Goal: Task Accomplishment & Management: Manage account settings

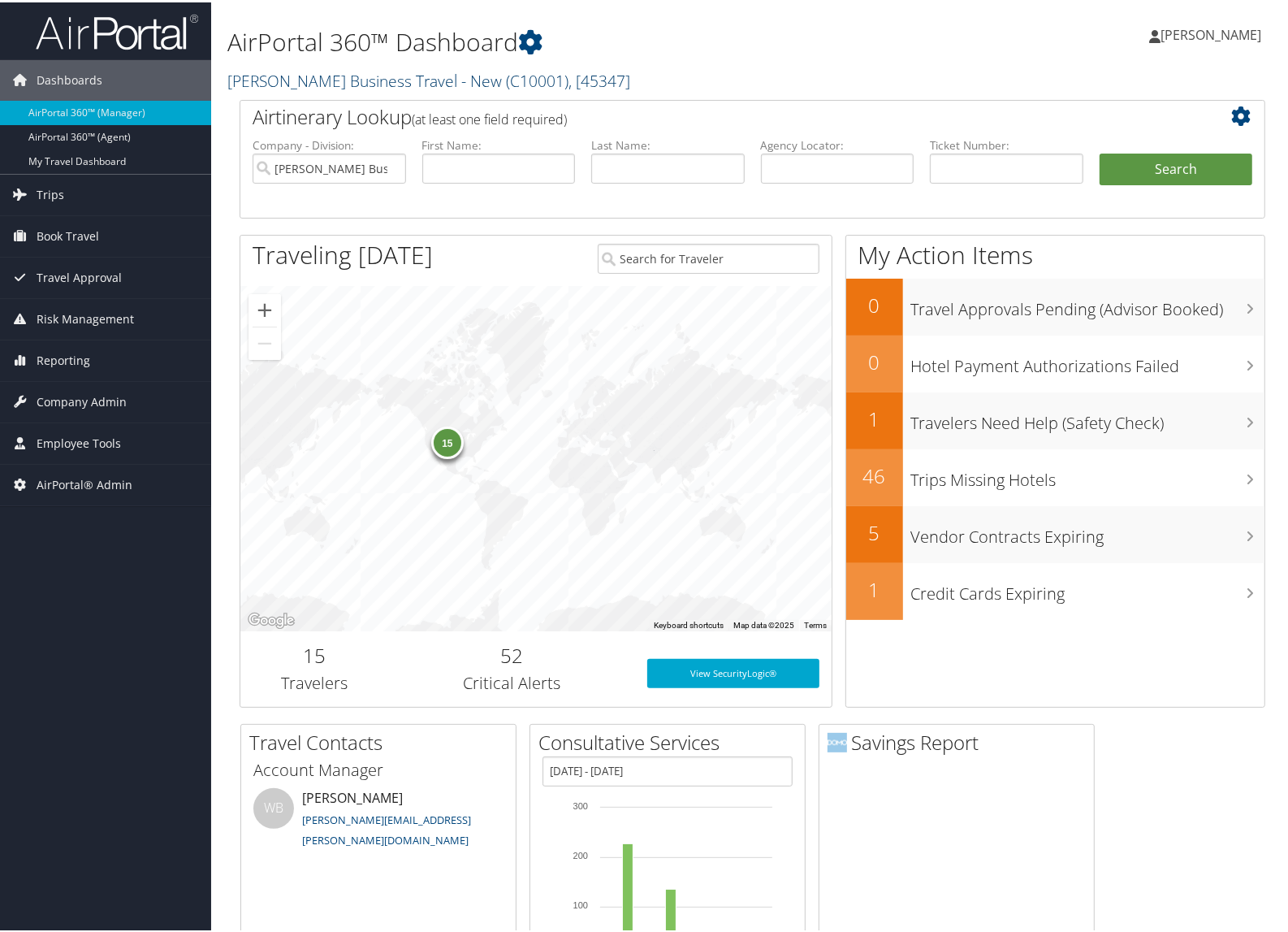
click at [326, 73] on link "Christopherson Business Travel - New ( C10001 ) , [ 45347 ]" at bounding box center [428, 77] width 403 height 22
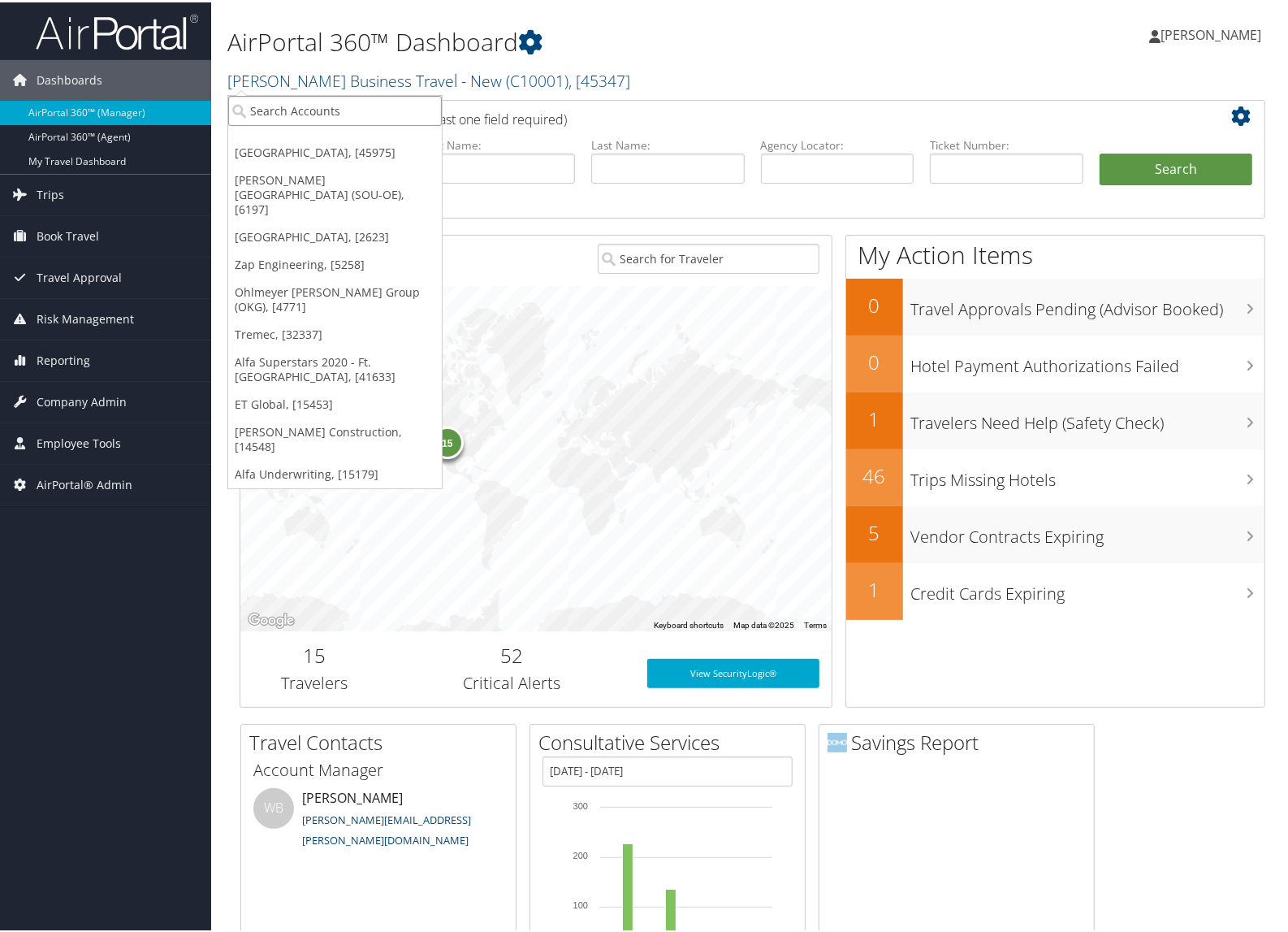
click at [327, 98] on input "search" at bounding box center [335, 108] width 213 height 30
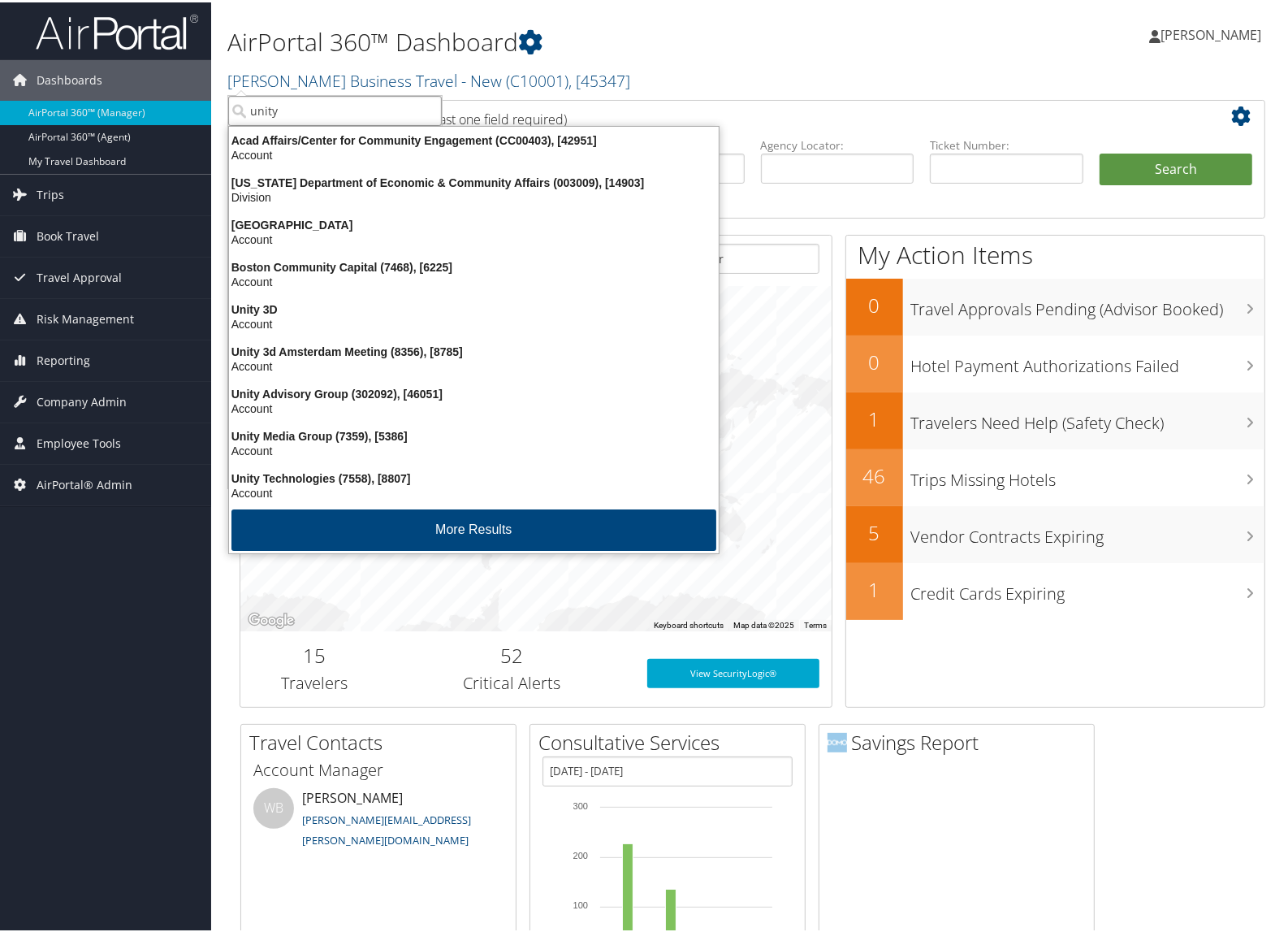
type input "unity"
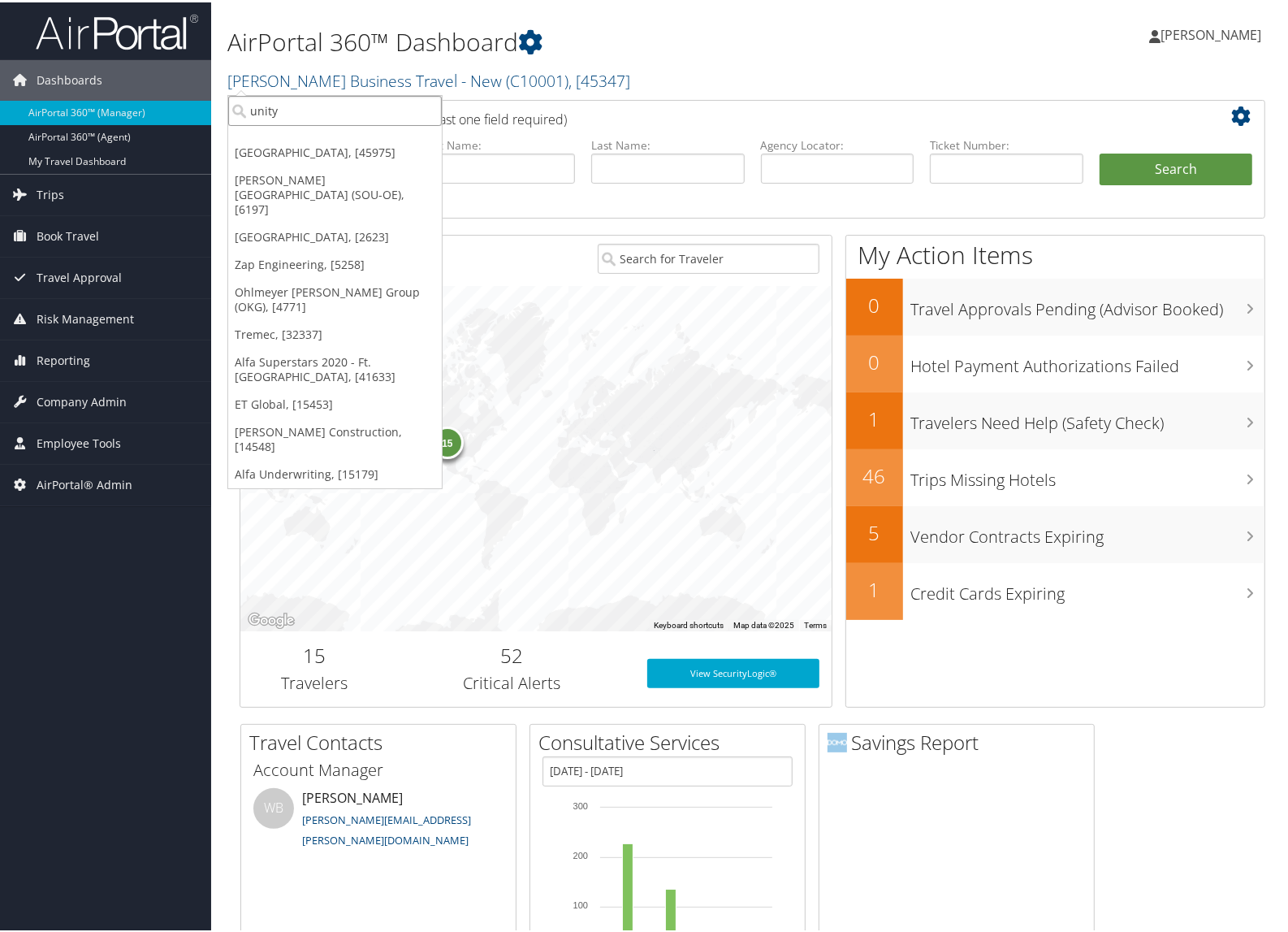
click at [336, 98] on input "unity" at bounding box center [335, 108] width 213 height 30
click at [336, 98] on input "search" at bounding box center [335, 108] width 213 height 30
paste input "Unity Advisory Group"
type input "Unity Advisory Group"
click at [306, 143] on div "Unity Advisory Group (302092), [46051]" at bounding box center [366, 138] width 293 height 15
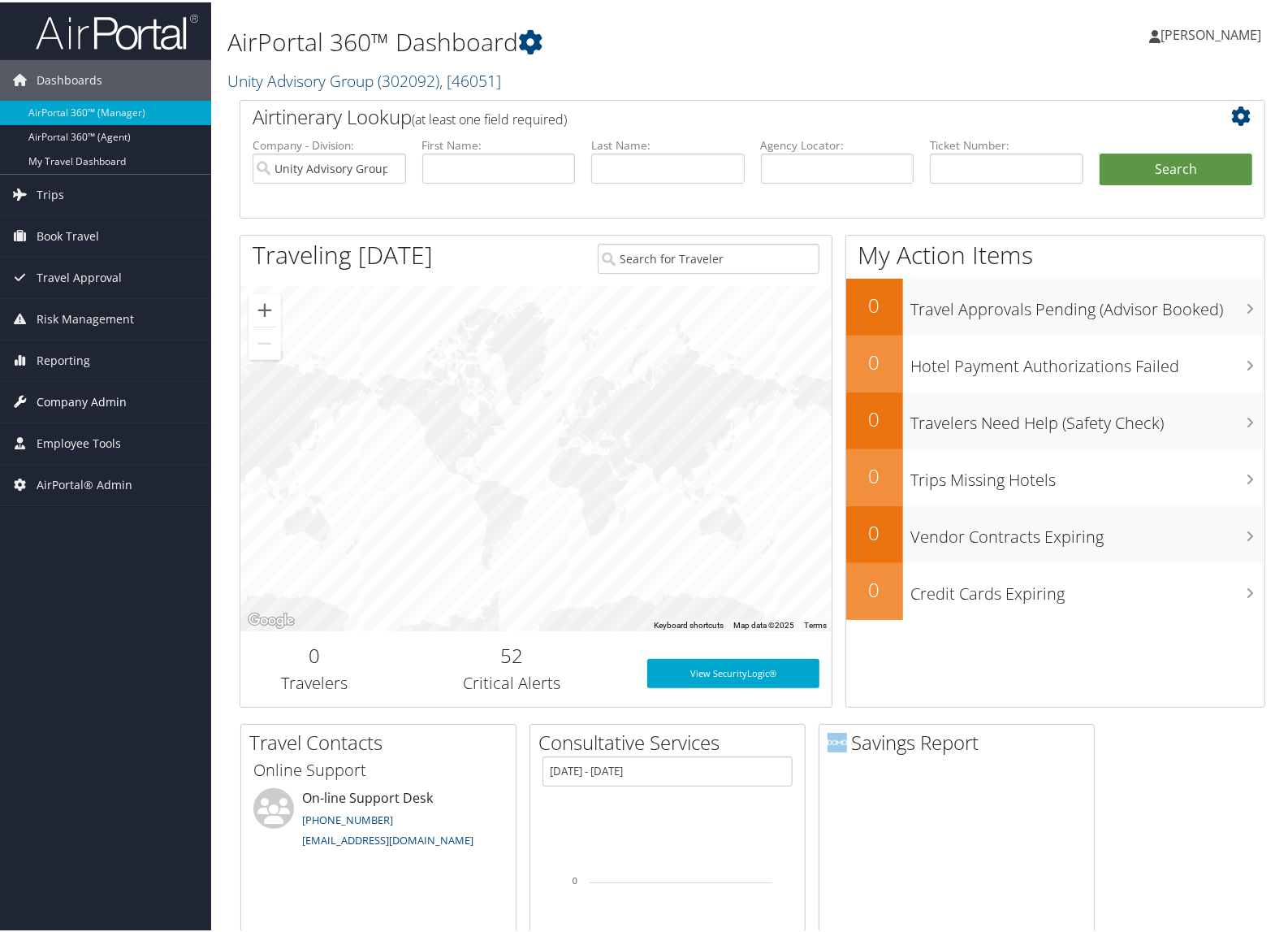
click at [95, 404] on span "Company Admin" at bounding box center [81, 399] width 90 height 40
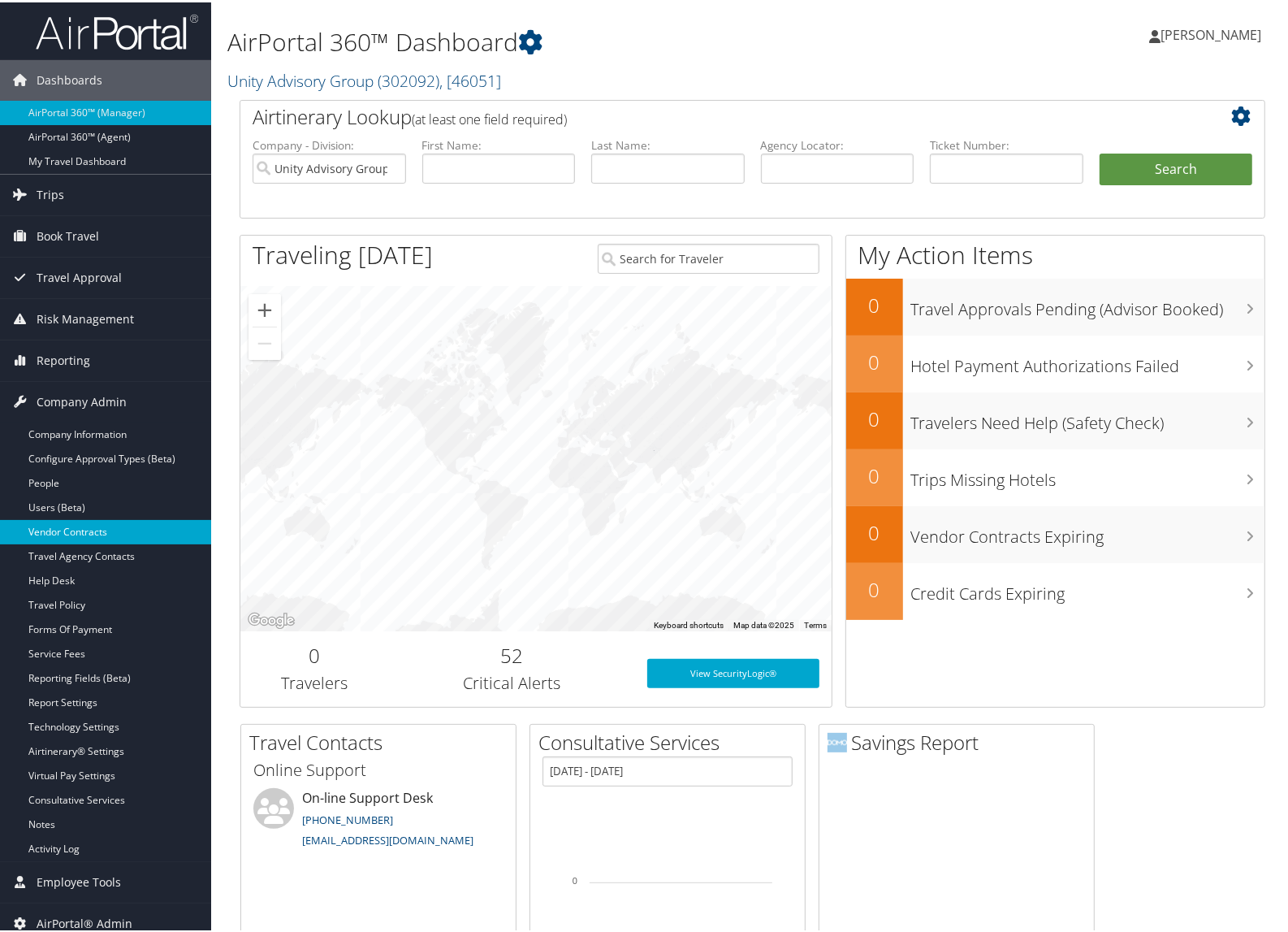
click at [83, 520] on link "Vendor Contracts" at bounding box center [105, 529] width 211 height 24
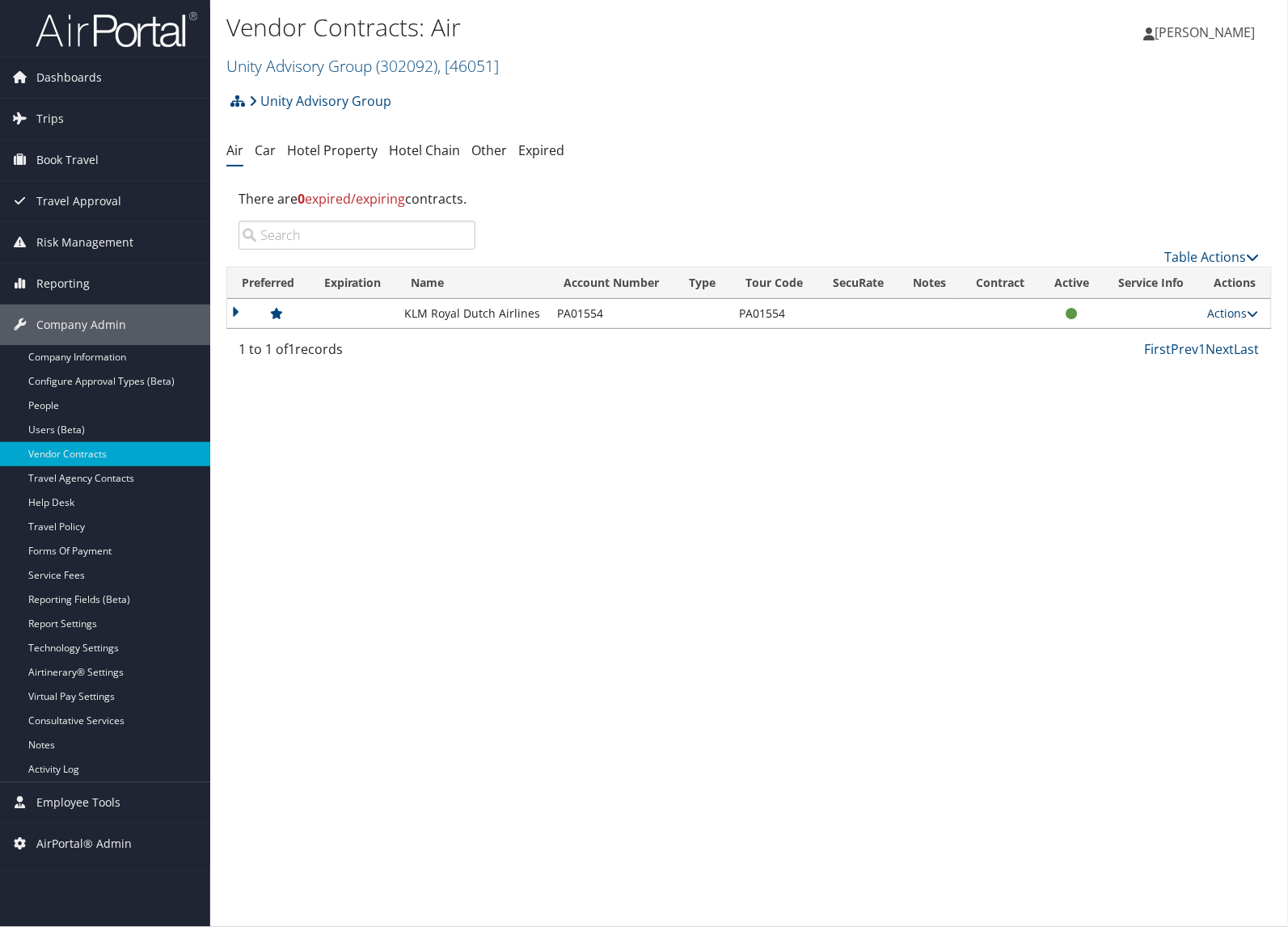
click at [1219, 316] on link "Actions" at bounding box center [1232, 313] width 51 height 15
click at [1208, 365] on link "Edit Contract" at bounding box center [1201, 365] width 108 height 27
select select "[object Object]"
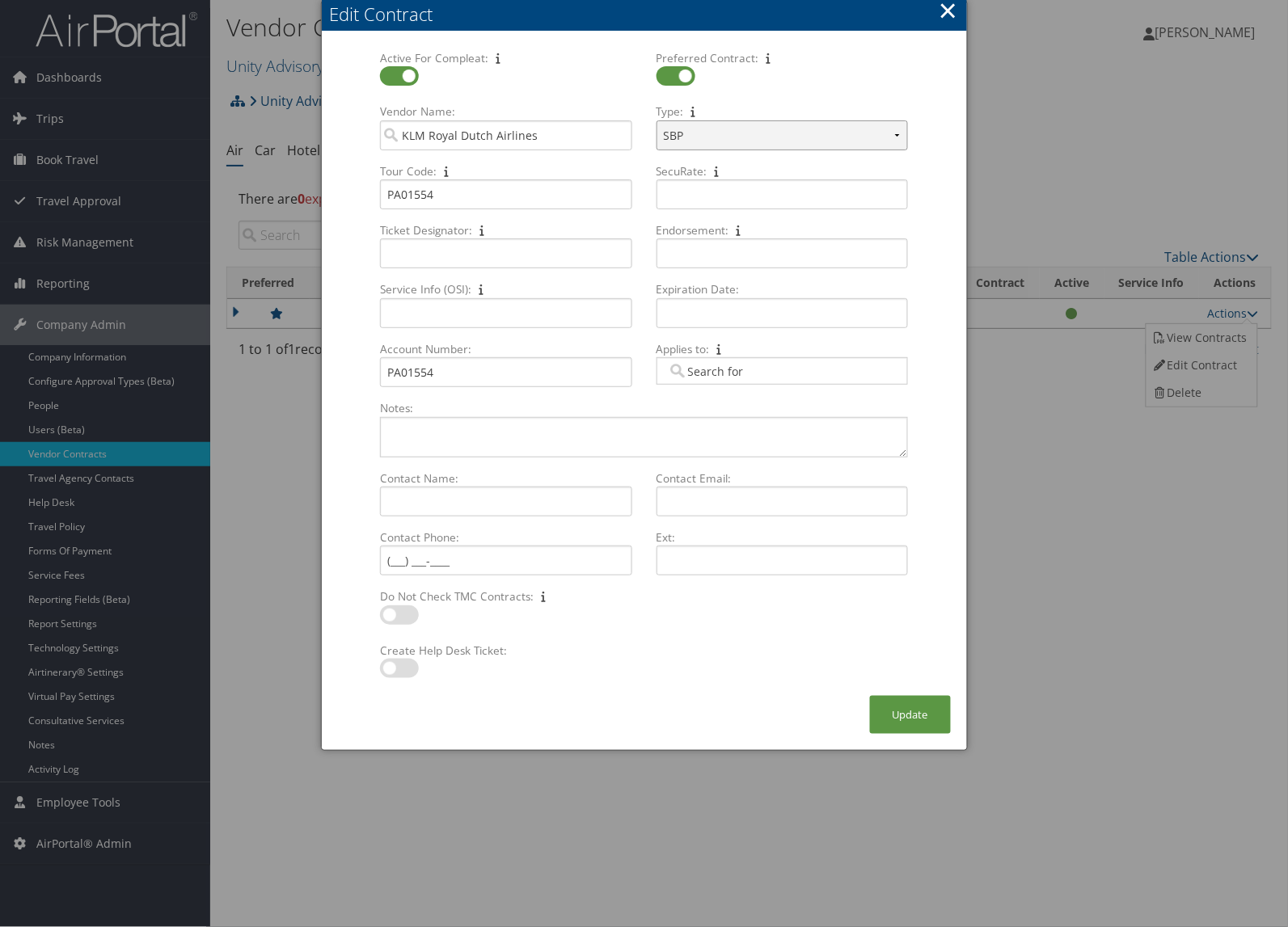
click at [898, 138] on select "Select Type... SBP CVA" at bounding box center [783, 135] width 252 height 30
click at [947, 10] on button "×" at bounding box center [948, 10] width 19 height 33
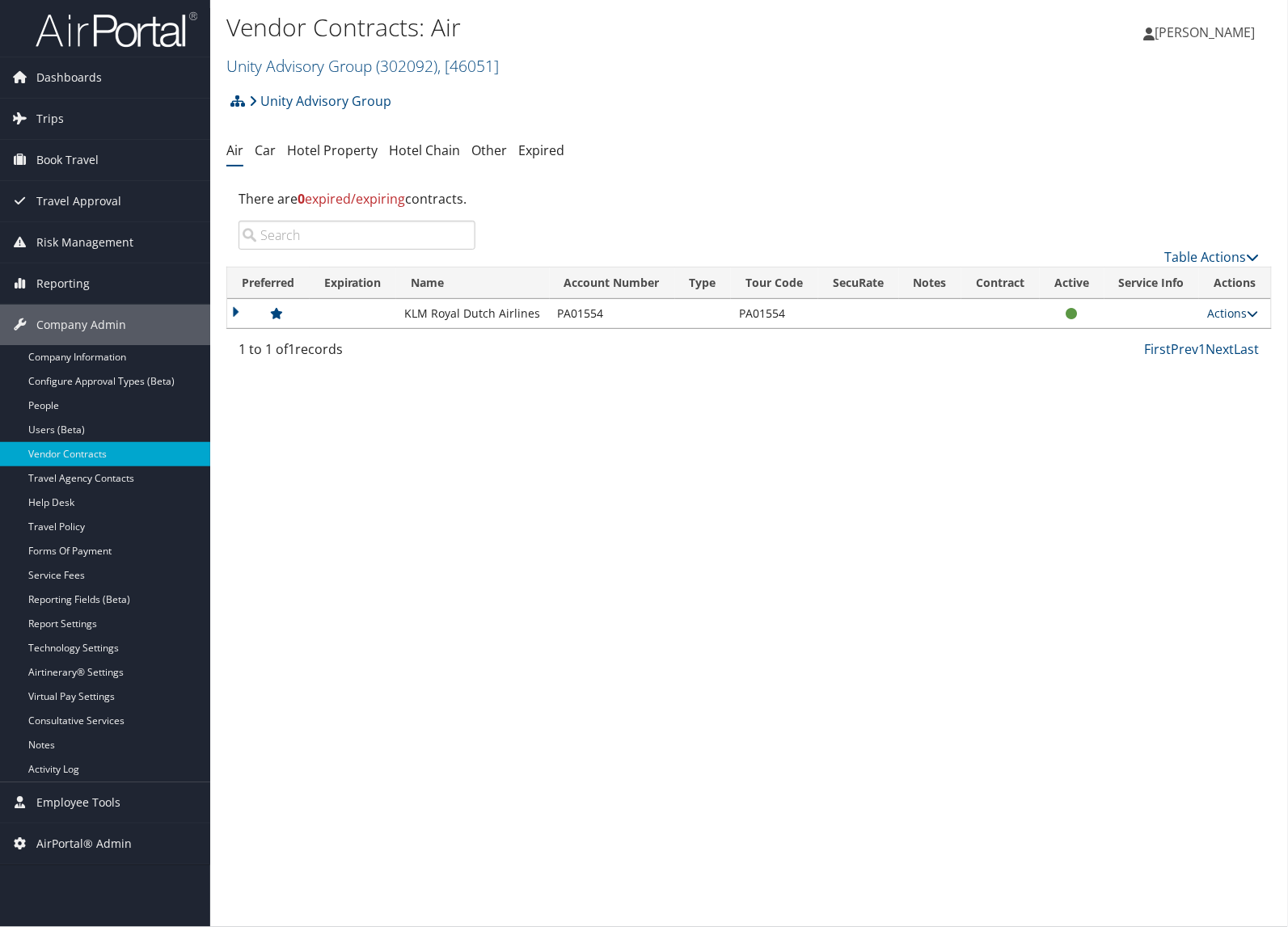
click at [1227, 312] on link "Actions" at bounding box center [1232, 313] width 51 height 15
click at [1194, 371] on link "Edit Contract" at bounding box center [1201, 365] width 108 height 27
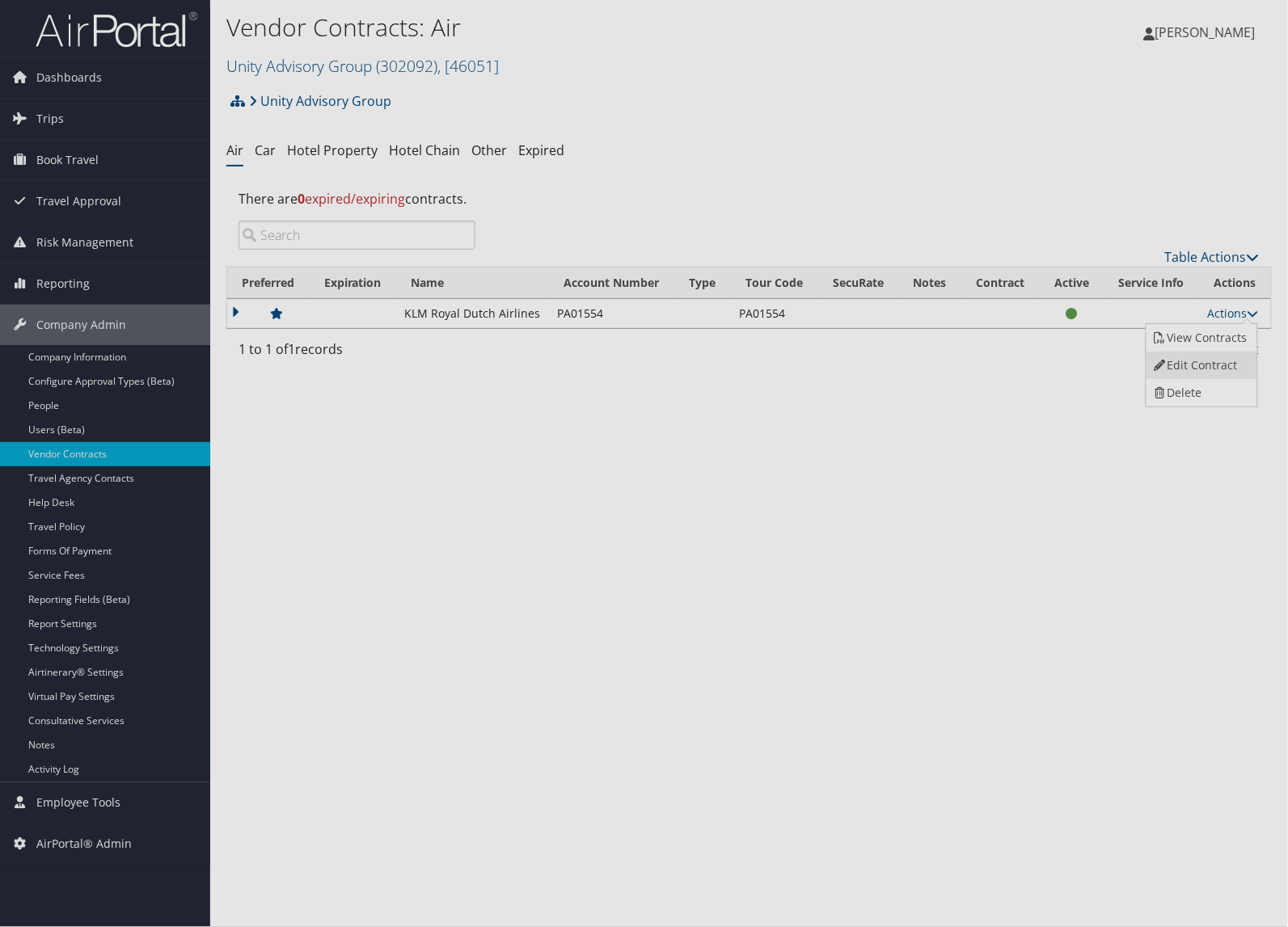
select select "[object Object]"
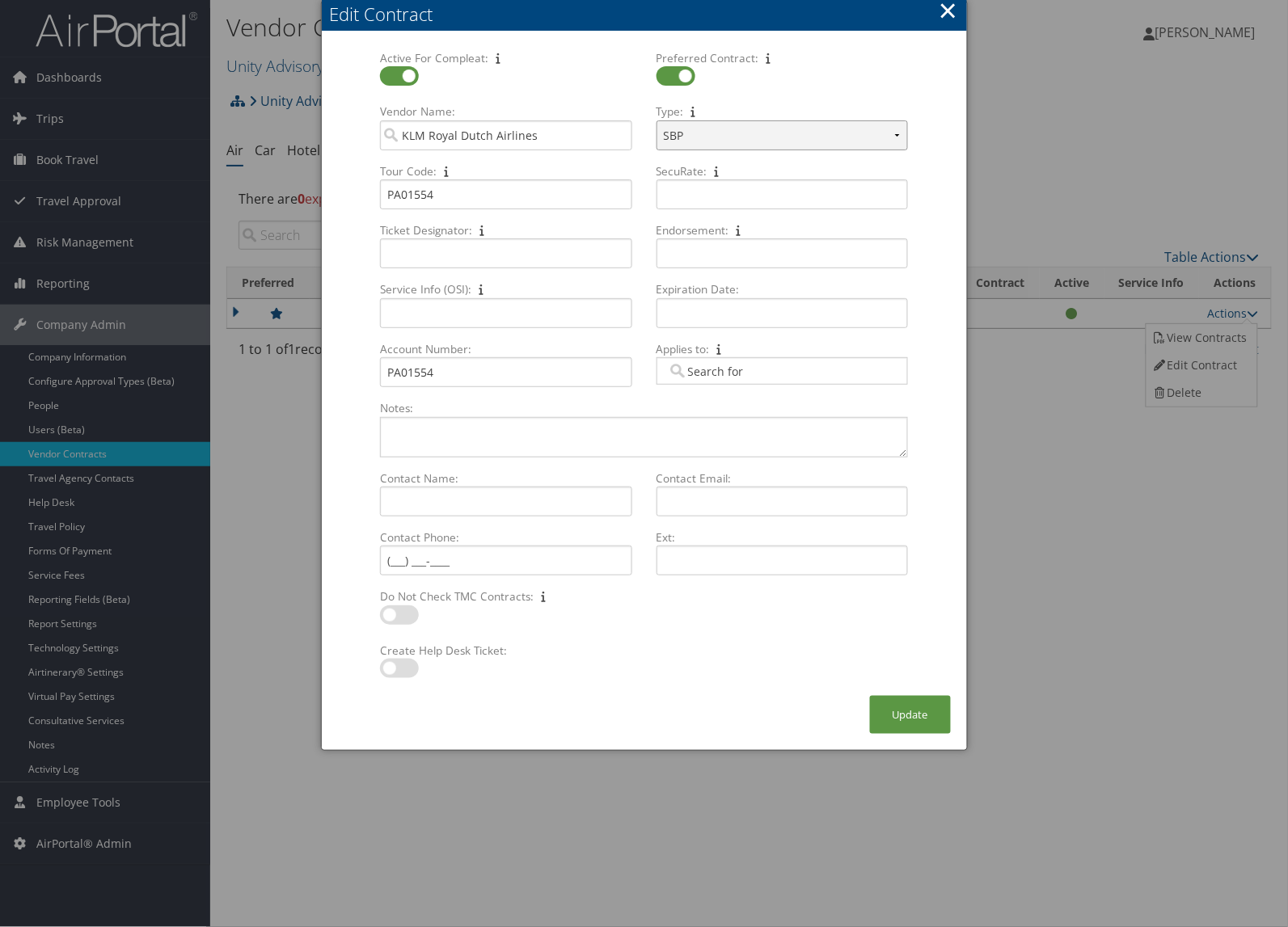
click at [899, 140] on select "Select Type... SBP CVA" at bounding box center [783, 135] width 252 height 30
click at [1138, 545] on div at bounding box center [644, 463] width 1288 height 927
click at [940, 7] on button "×" at bounding box center [948, 10] width 19 height 33
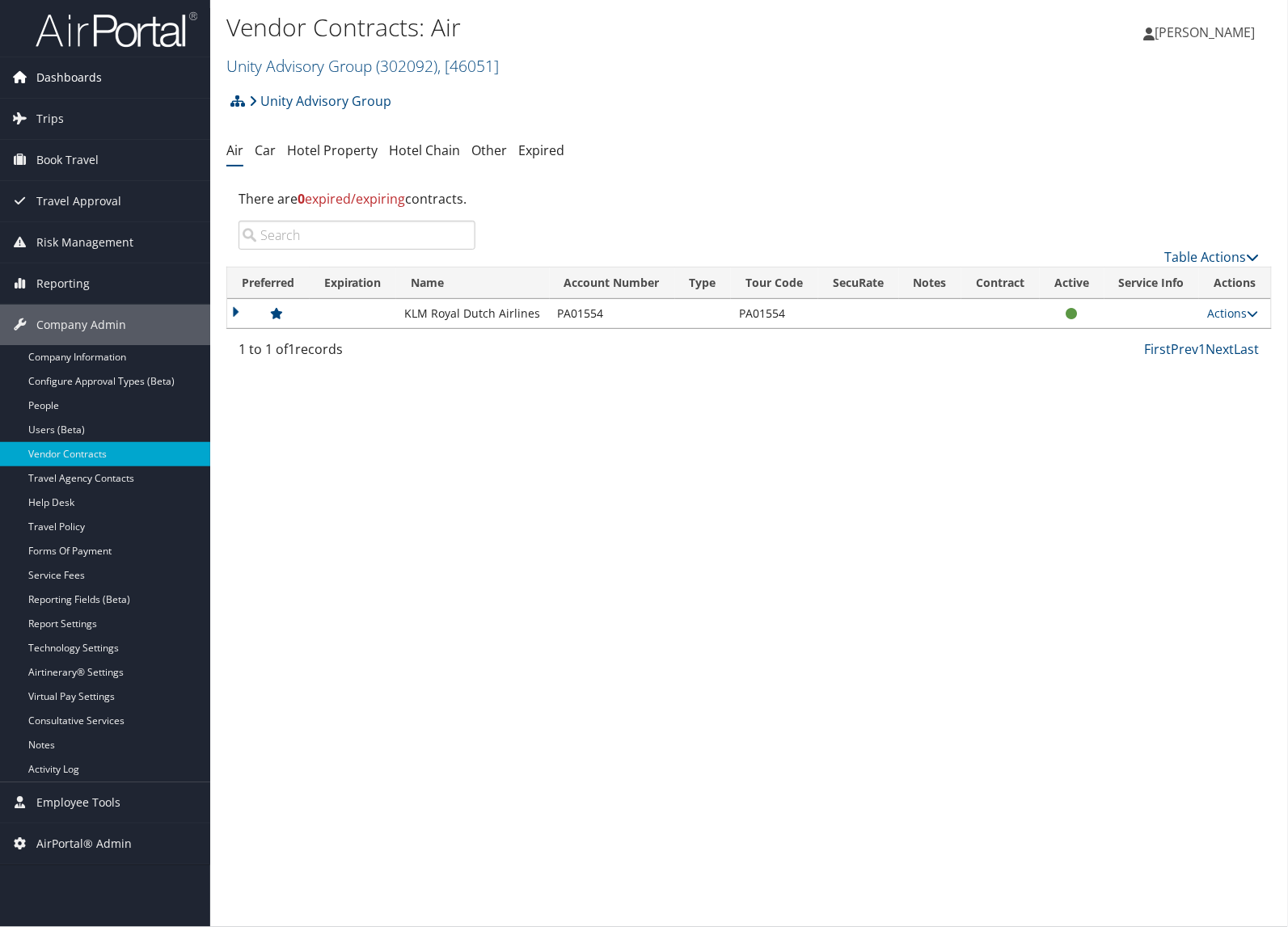
click at [51, 79] on span "Dashboards" at bounding box center [69, 77] width 65 height 40
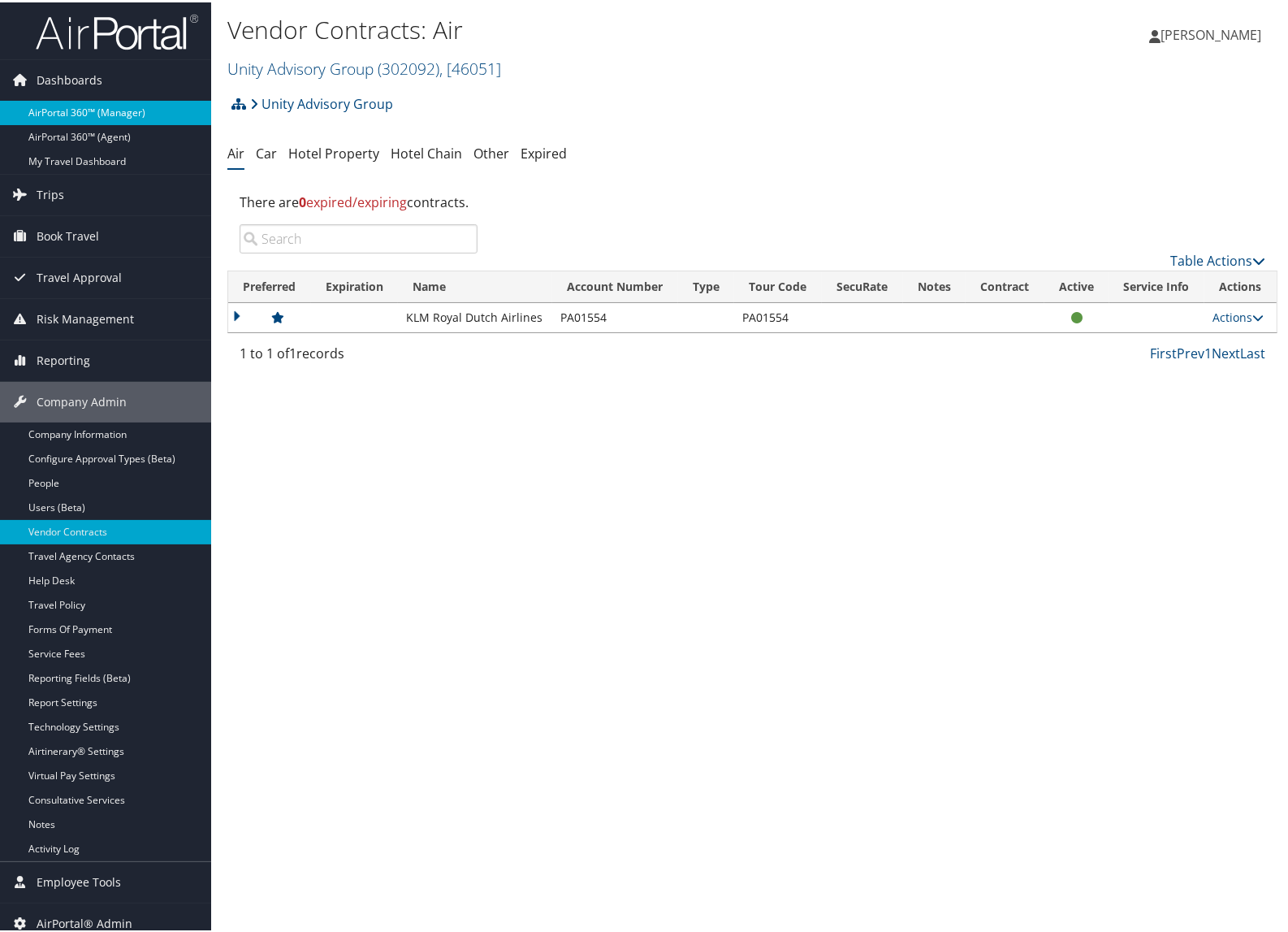
click at [67, 114] on link "AirPortal 360™ (Manager)" at bounding box center [105, 110] width 211 height 24
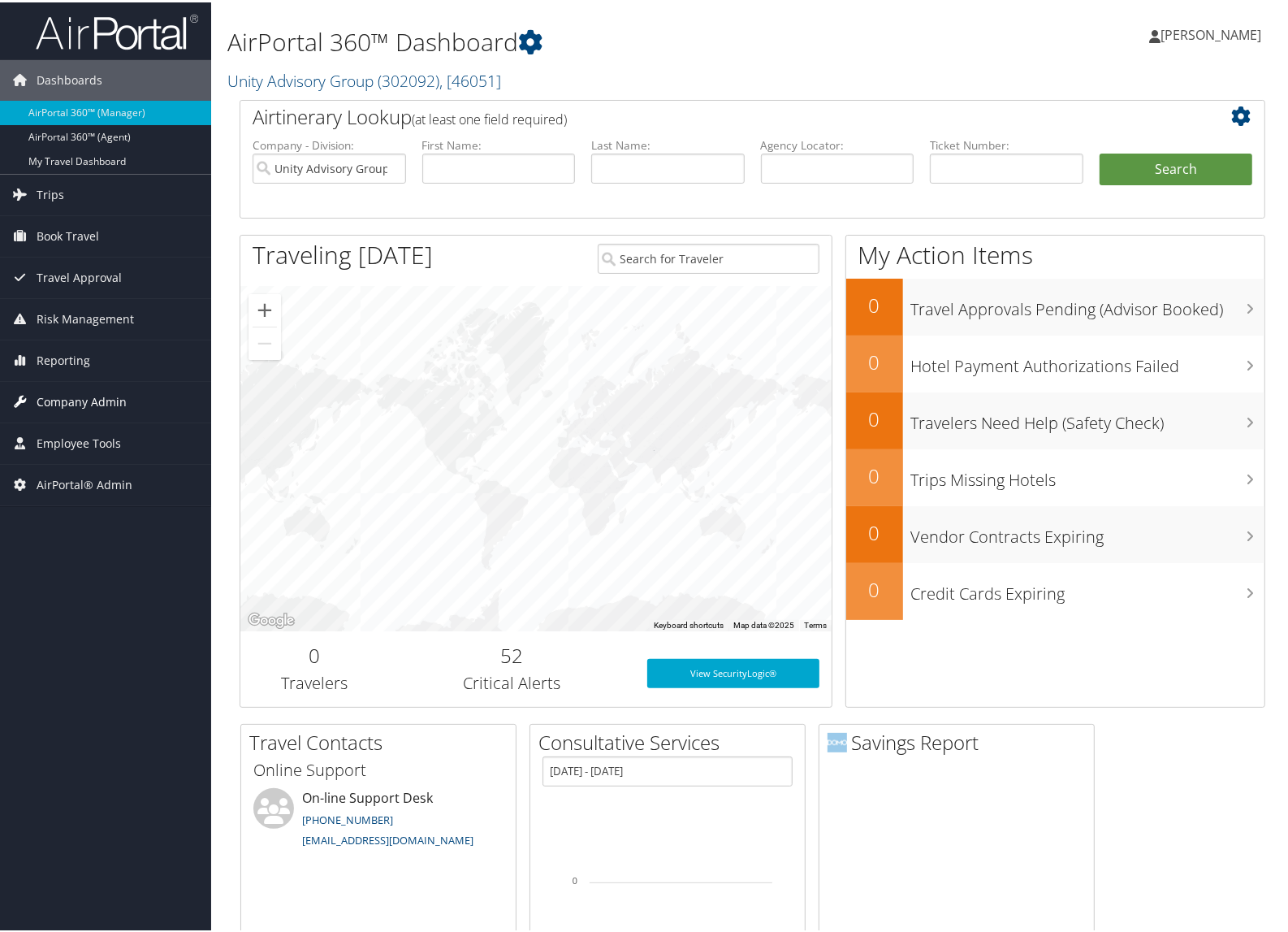
click at [119, 399] on span "Company Admin" at bounding box center [81, 399] width 90 height 40
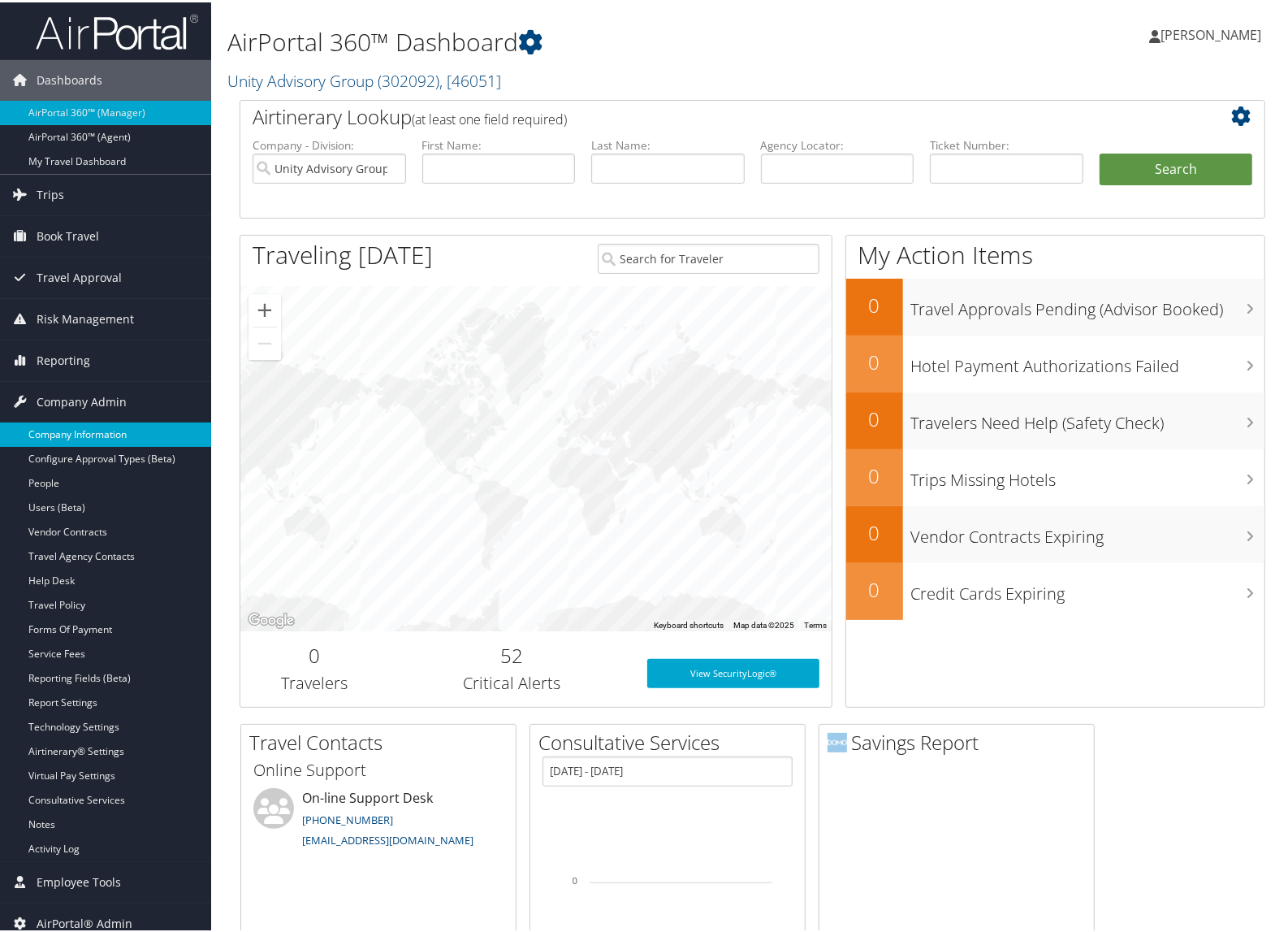
click at [102, 421] on link "Company Information" at bounding box center [105, 432] width 211 height 24
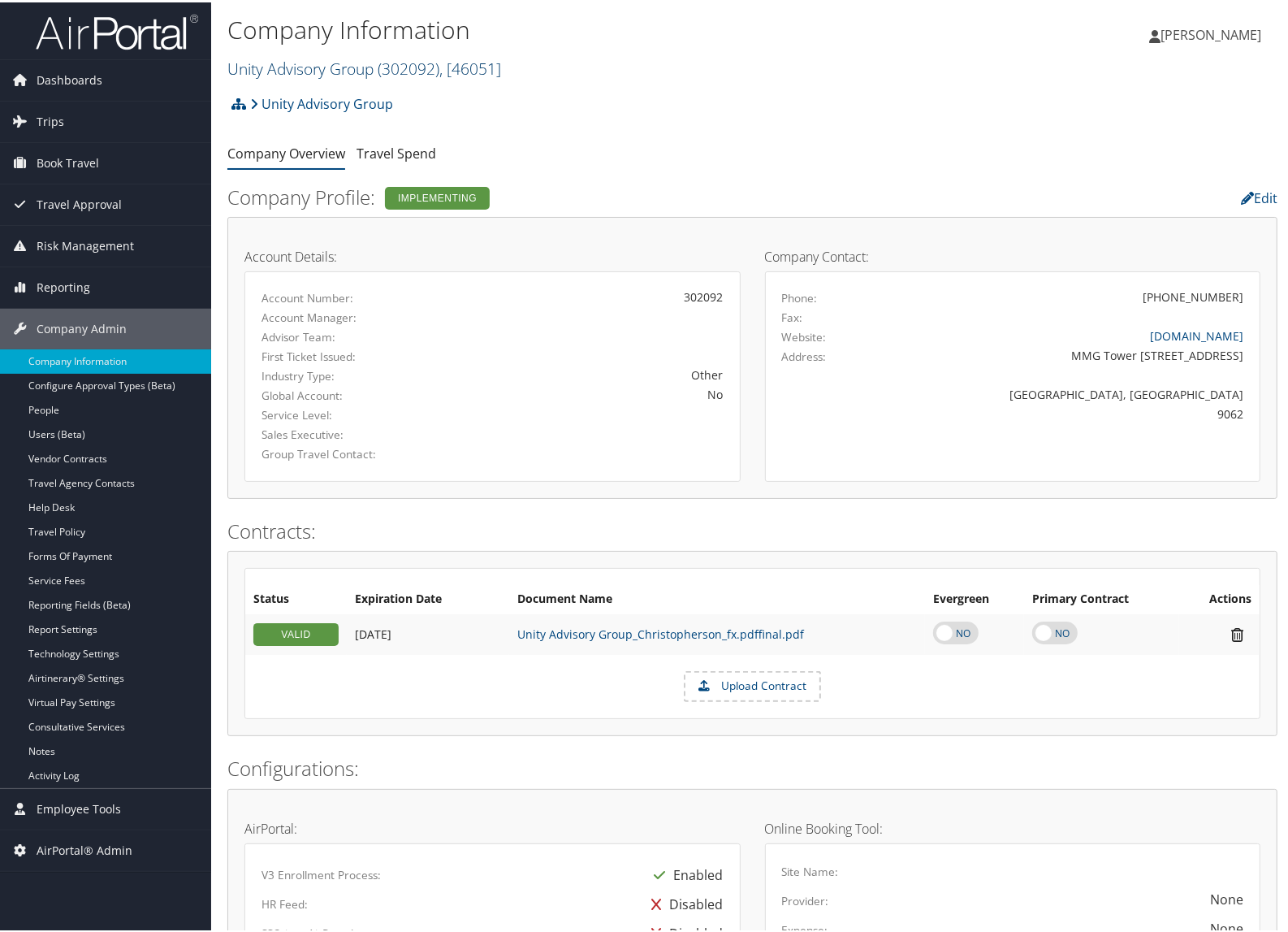
click at [242, 74] on link "Unity Advisory Group ( 302092 ) , [ 46051 ]" at bounding box center [364, 65] width 274 height 22
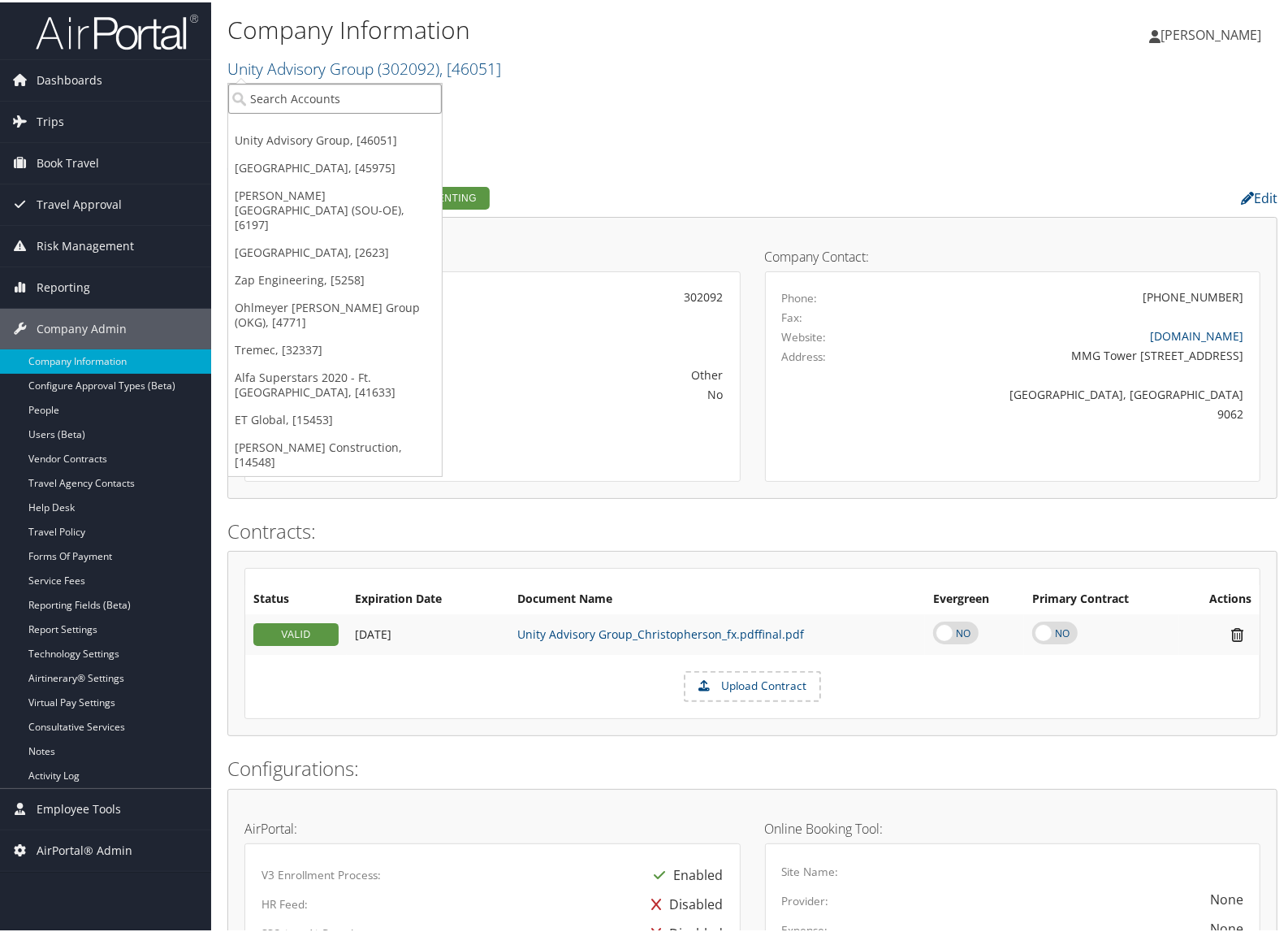
click at [295, 102] on input "search" at bounding box center [335, 96] width 213 height 30
type input "c10001"
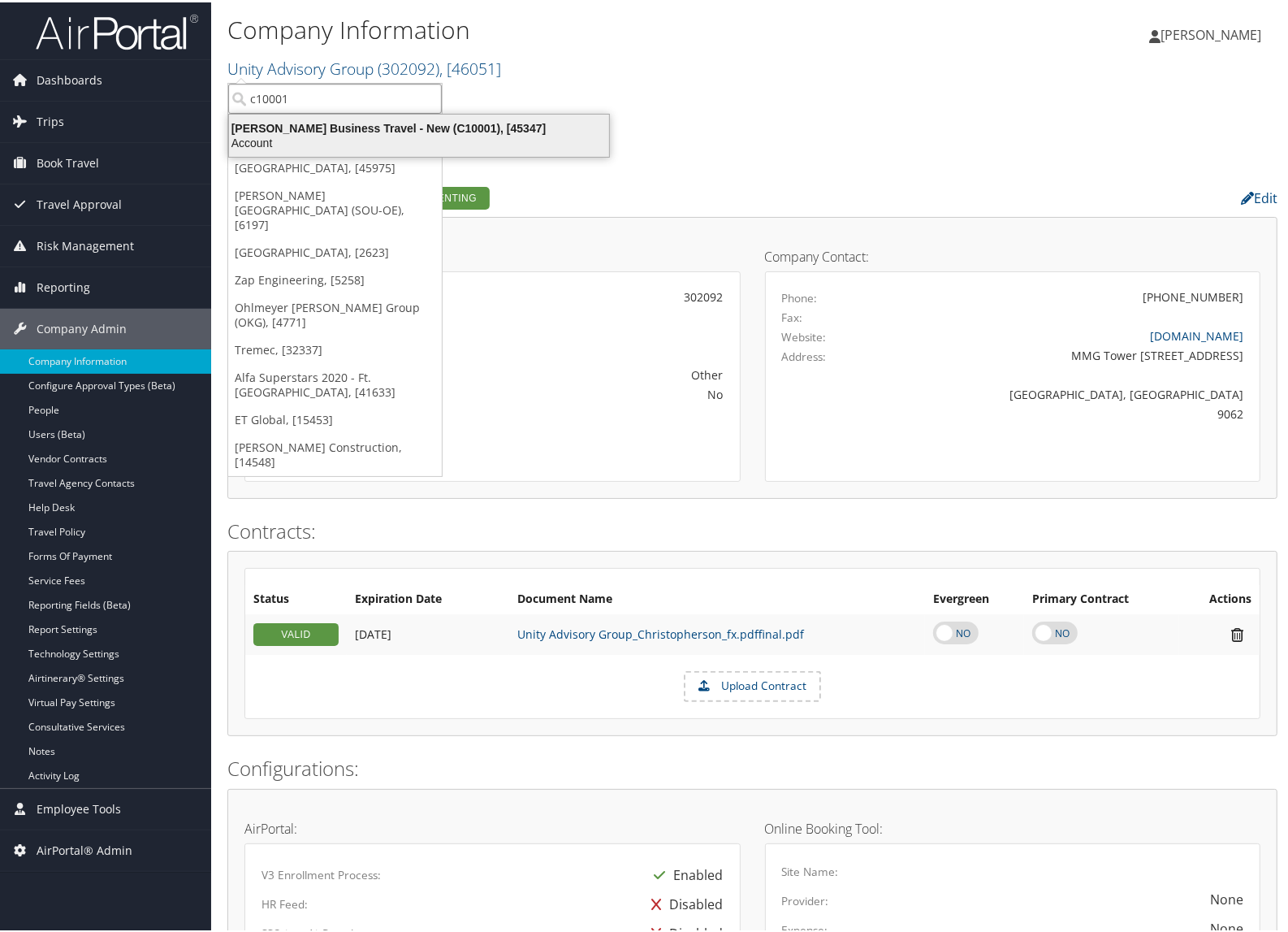
click at [280, 133] on div "Account" at bounding box center [419, 140] width 399 height 15
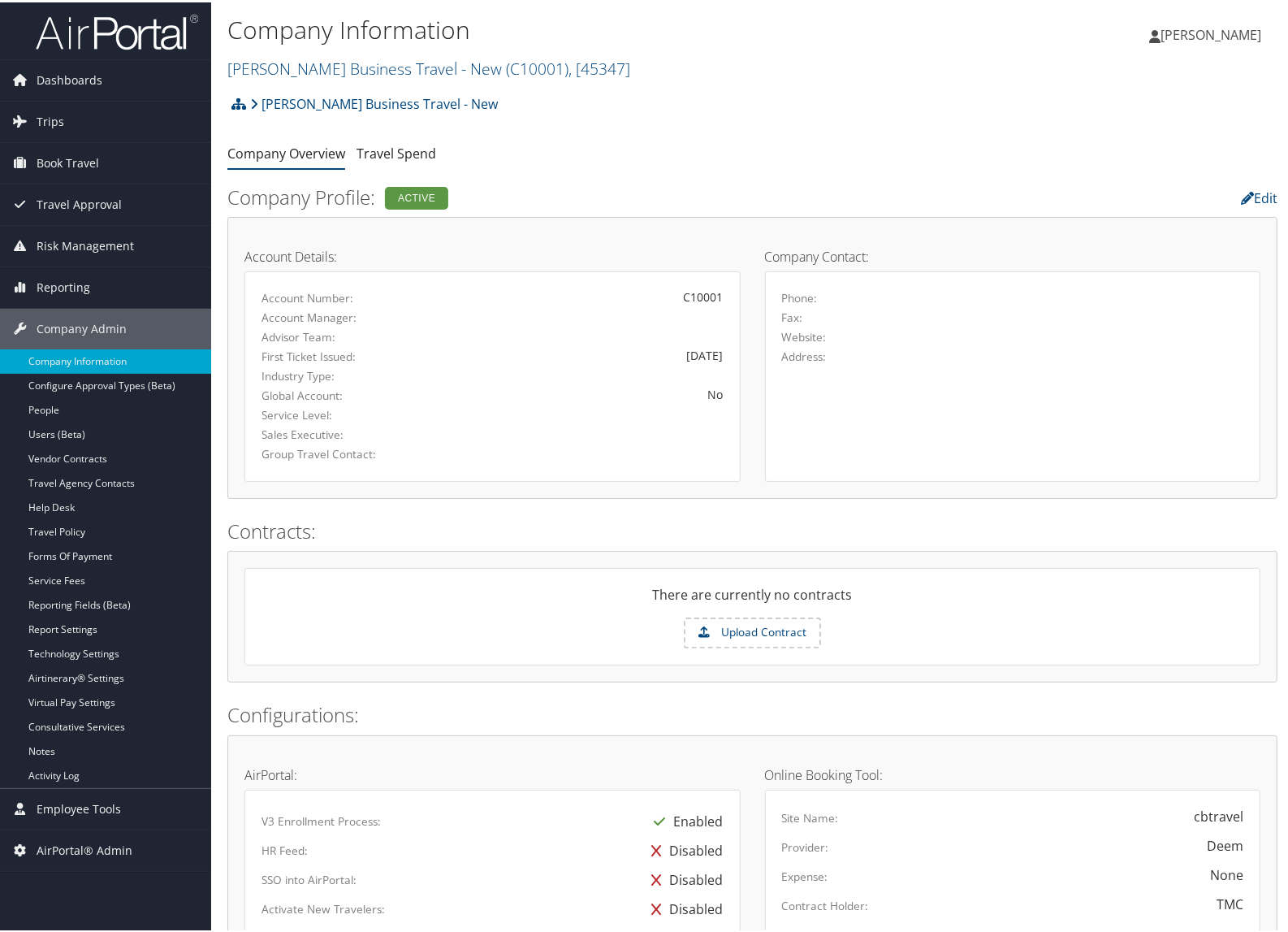
click at [65, 75] on span "Dashboards" at bounding box center [69, 77] width 65 height 40
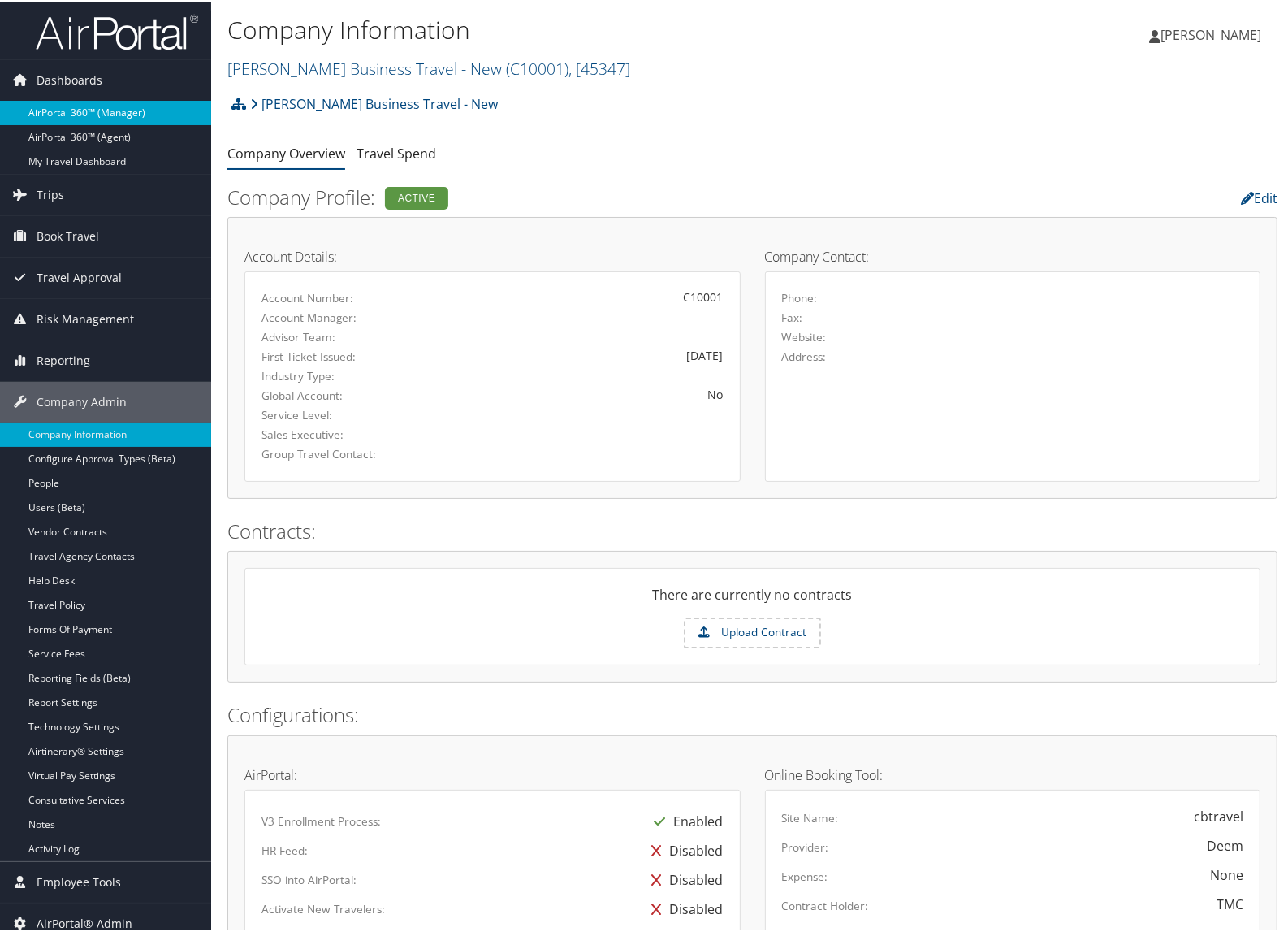
click at [83, 102] on link "AirPortal 360™ (Manager)" at bounding box center [105, 110] width 211 height 24
